Goal: Transaction & Acquisition: Purchase product/service

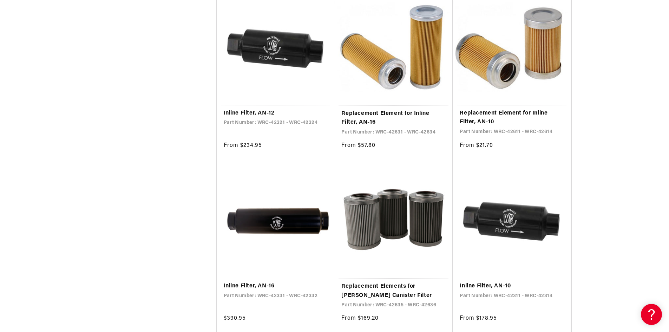
scroll to position [281, 0]
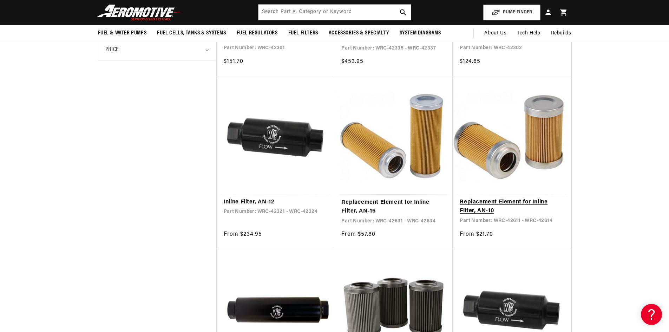
click at [506, 198] on link "Replacement Element for Inline Filter, AN-10" at bounding box center [512, 207] width 104 height 18
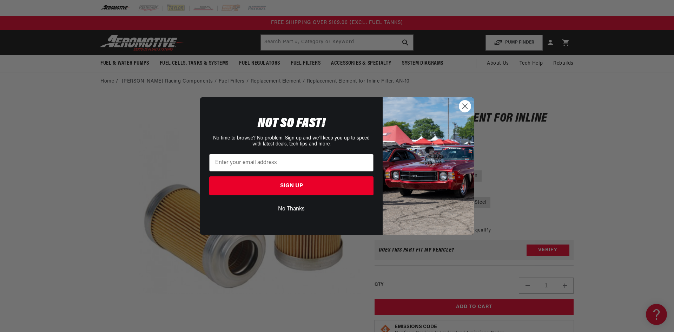
click at [603, 75] on div "Close dialog NOT SO FAST! No time to browse? No problem. Sign up and we'll keep…" at bounding box center [337, 166] width 674 height 332
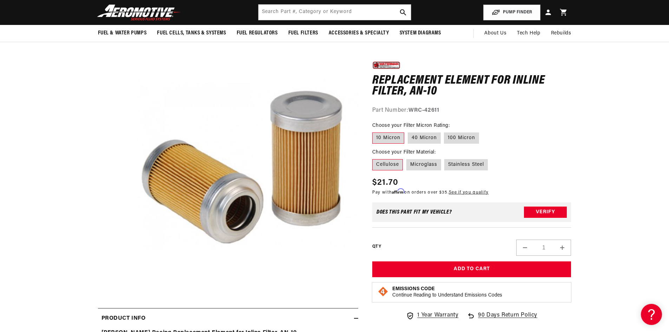
scroll to position [35, 0]
